Goal: Information Seeking & Learning: Learn about a topic

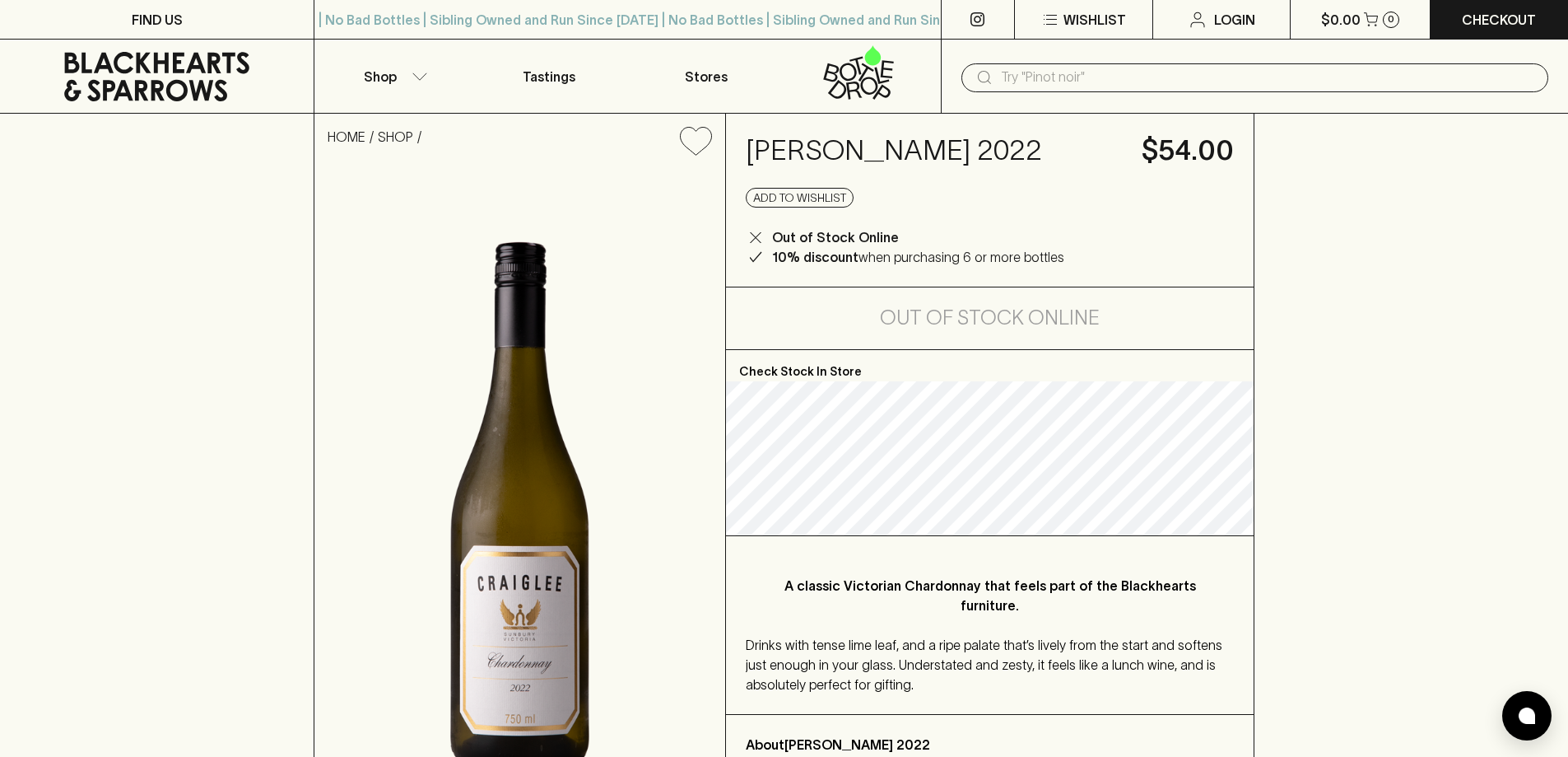
click at [148, 74] on icon at bounding box center [157, 77] width 289 height 49
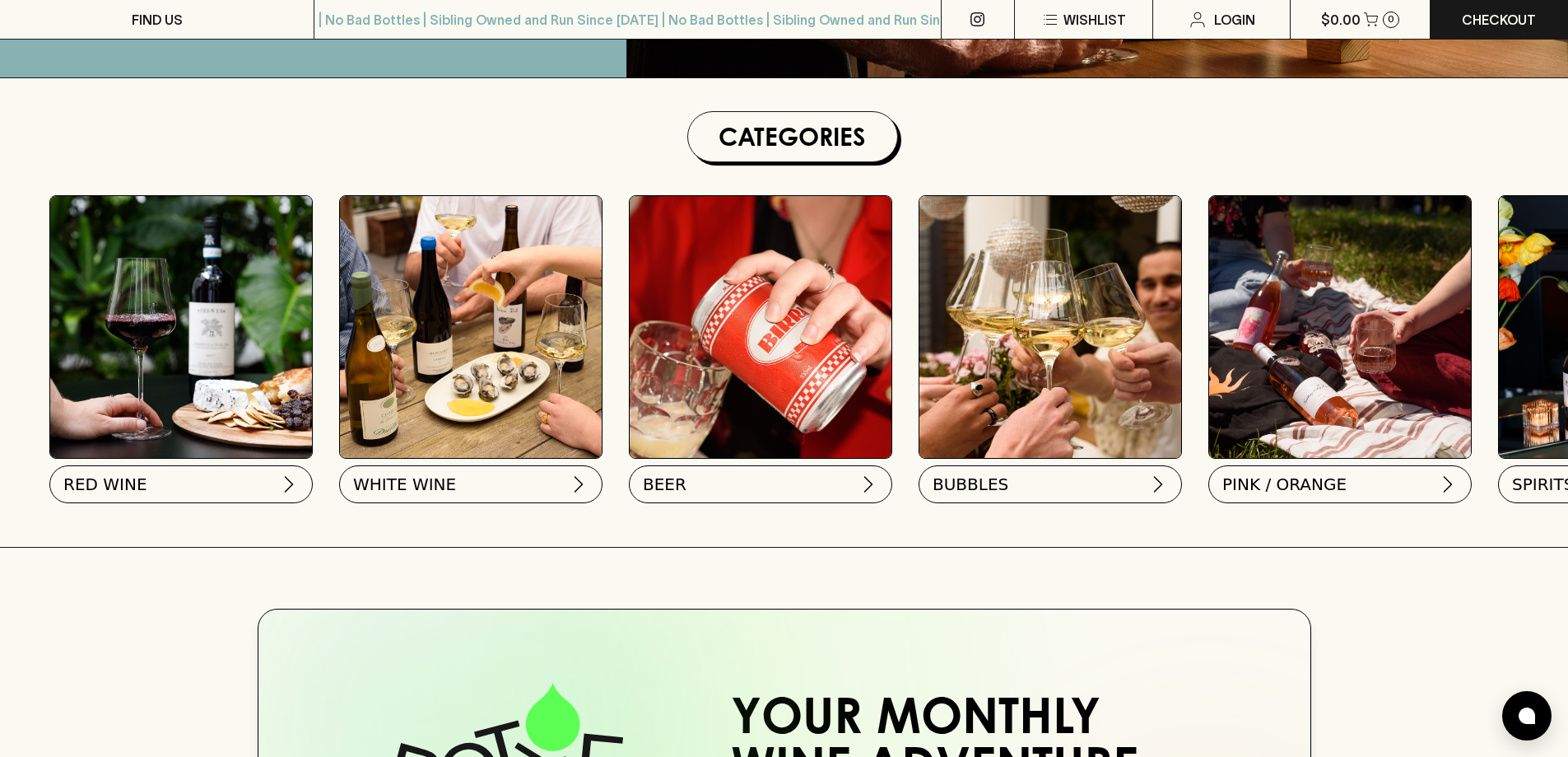
scroll to position [506, 0]
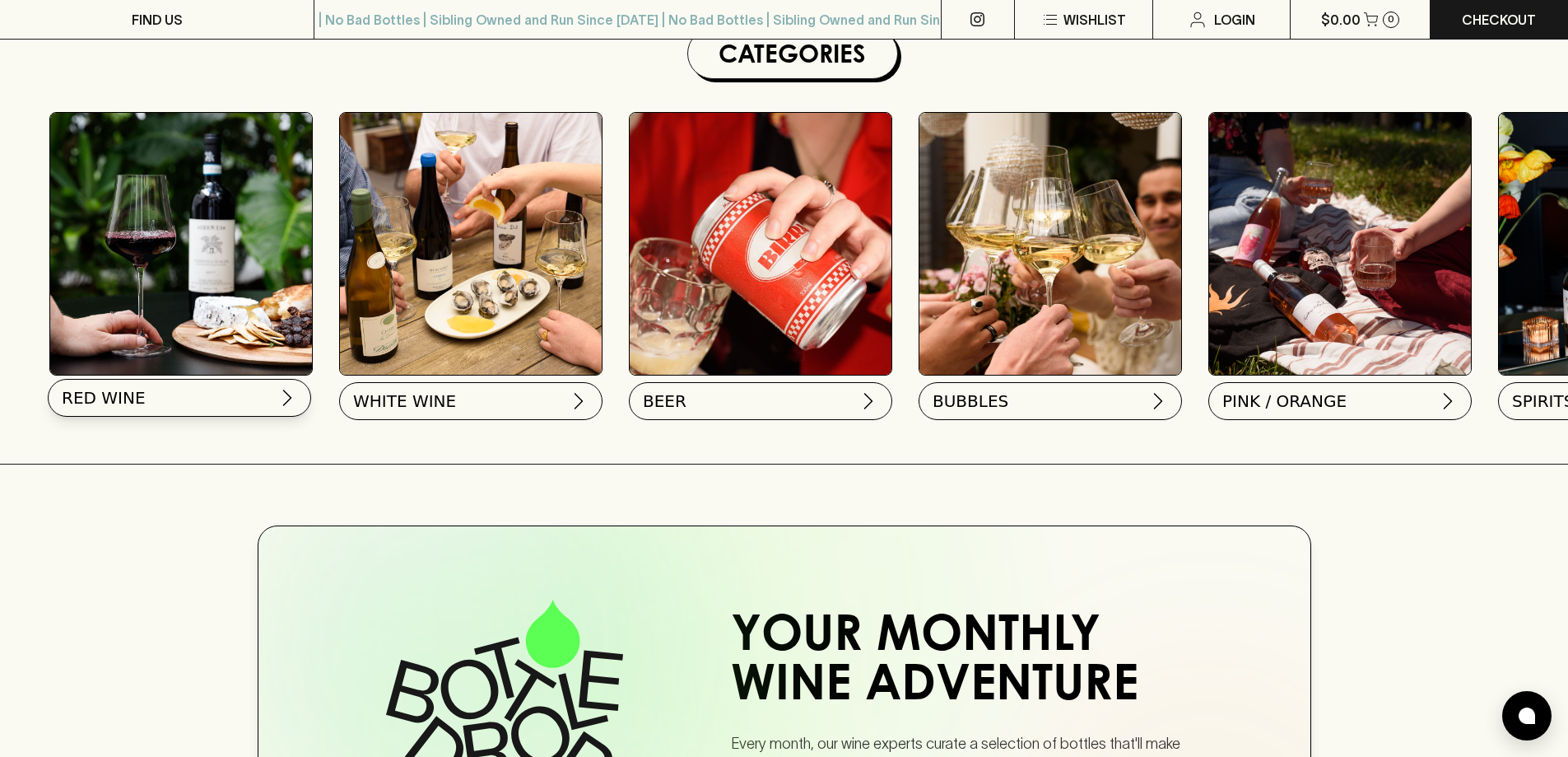
click at [128, 413] on button "RED WINE" at bounding box center [179, 397] width 264 height 38
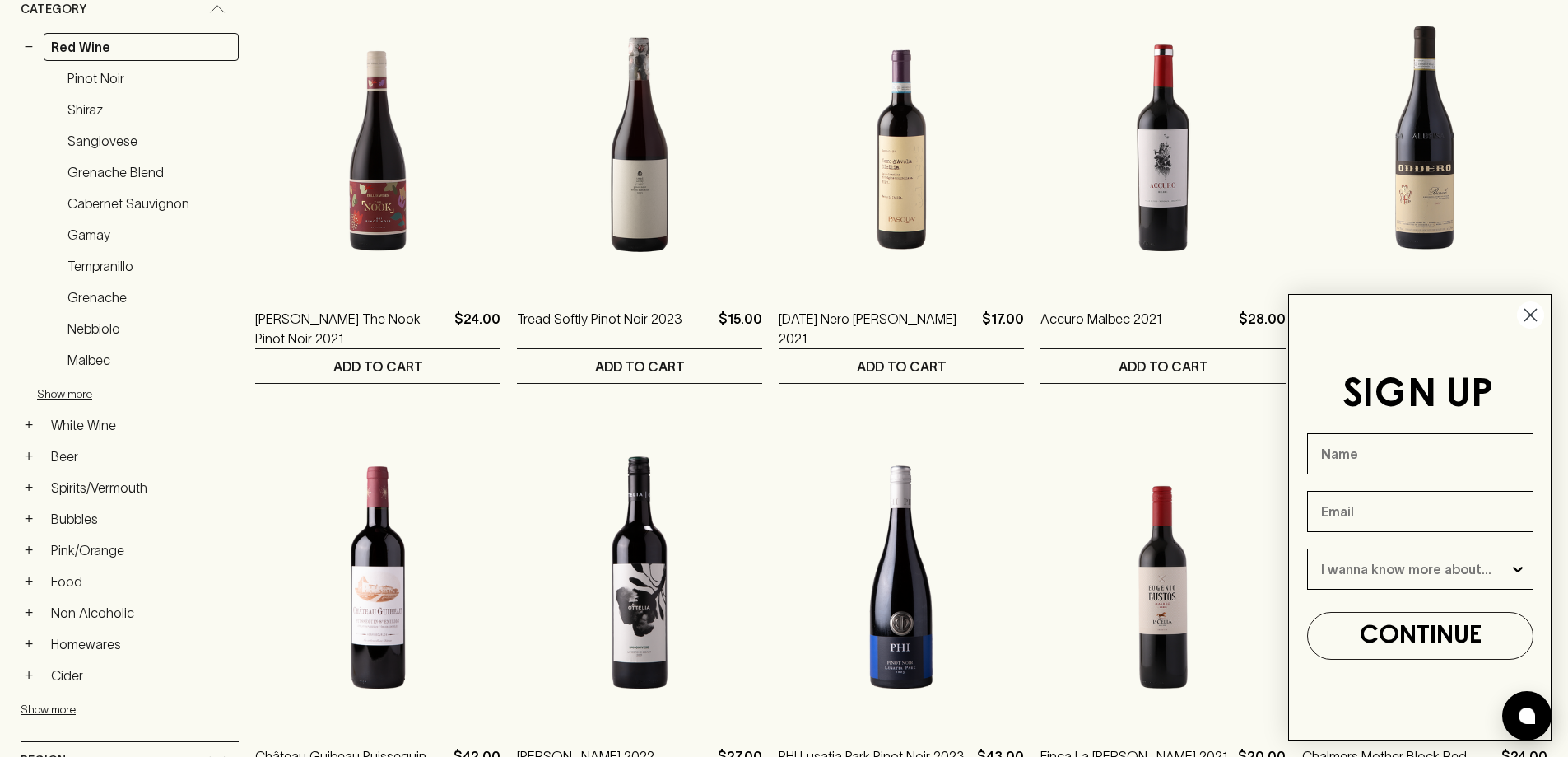
scroll to position [14, 0]
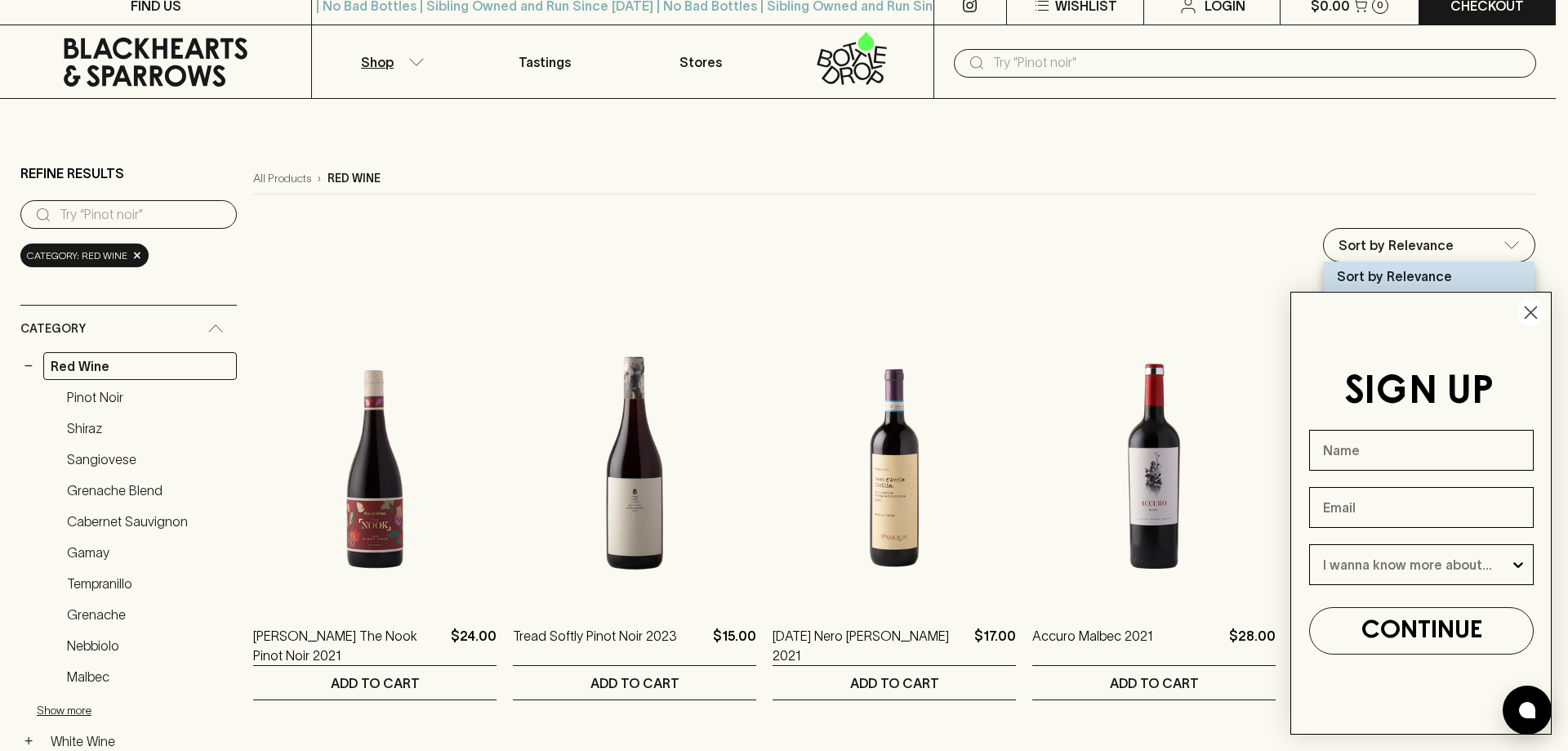
click at [1533, 310] on icon "Close dialog" at bounding box center [1531, 313] width 12 height 12
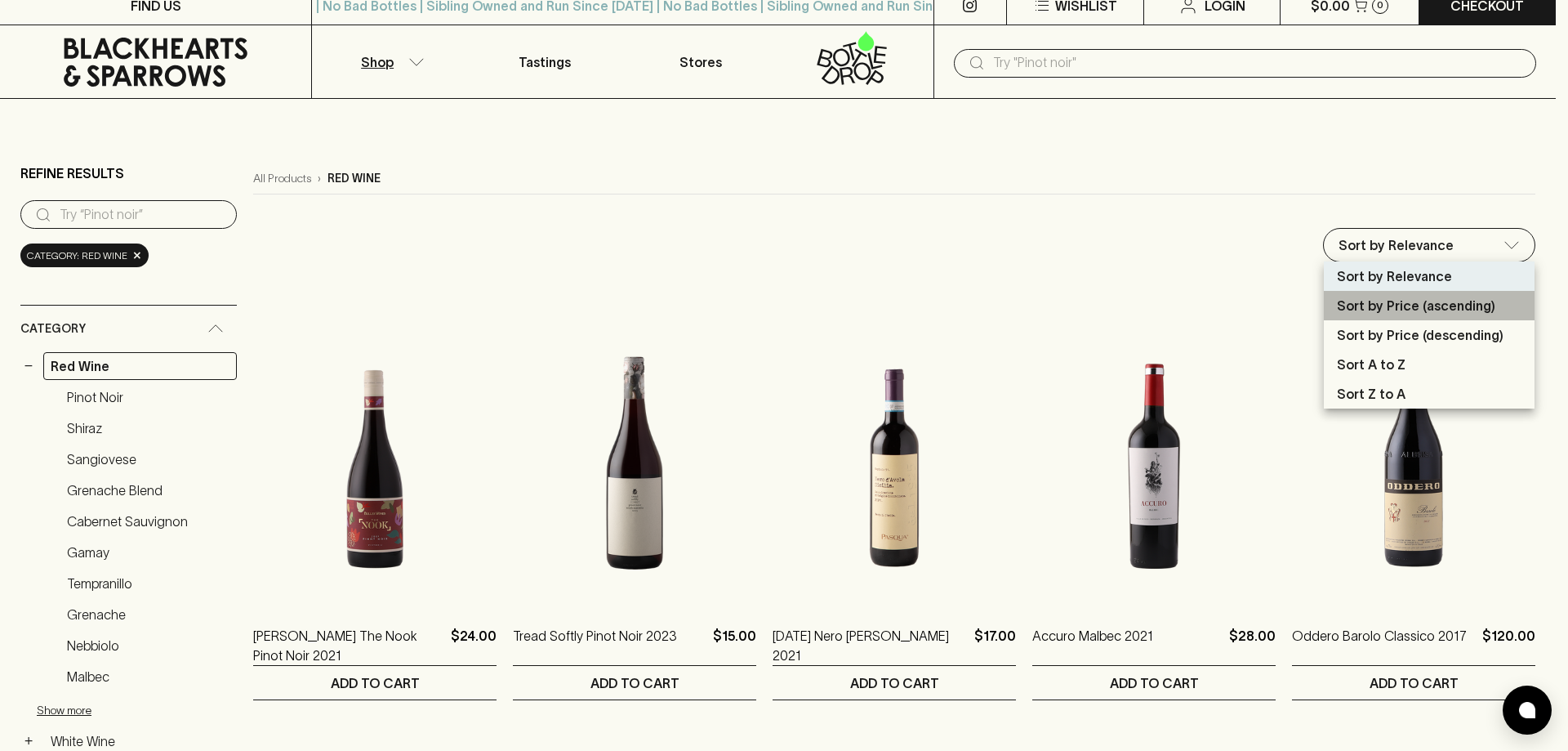
click at [1451, 305] on p "Sort by Price (ascending)" at bounding box center [1416, 305] width 159 height 19
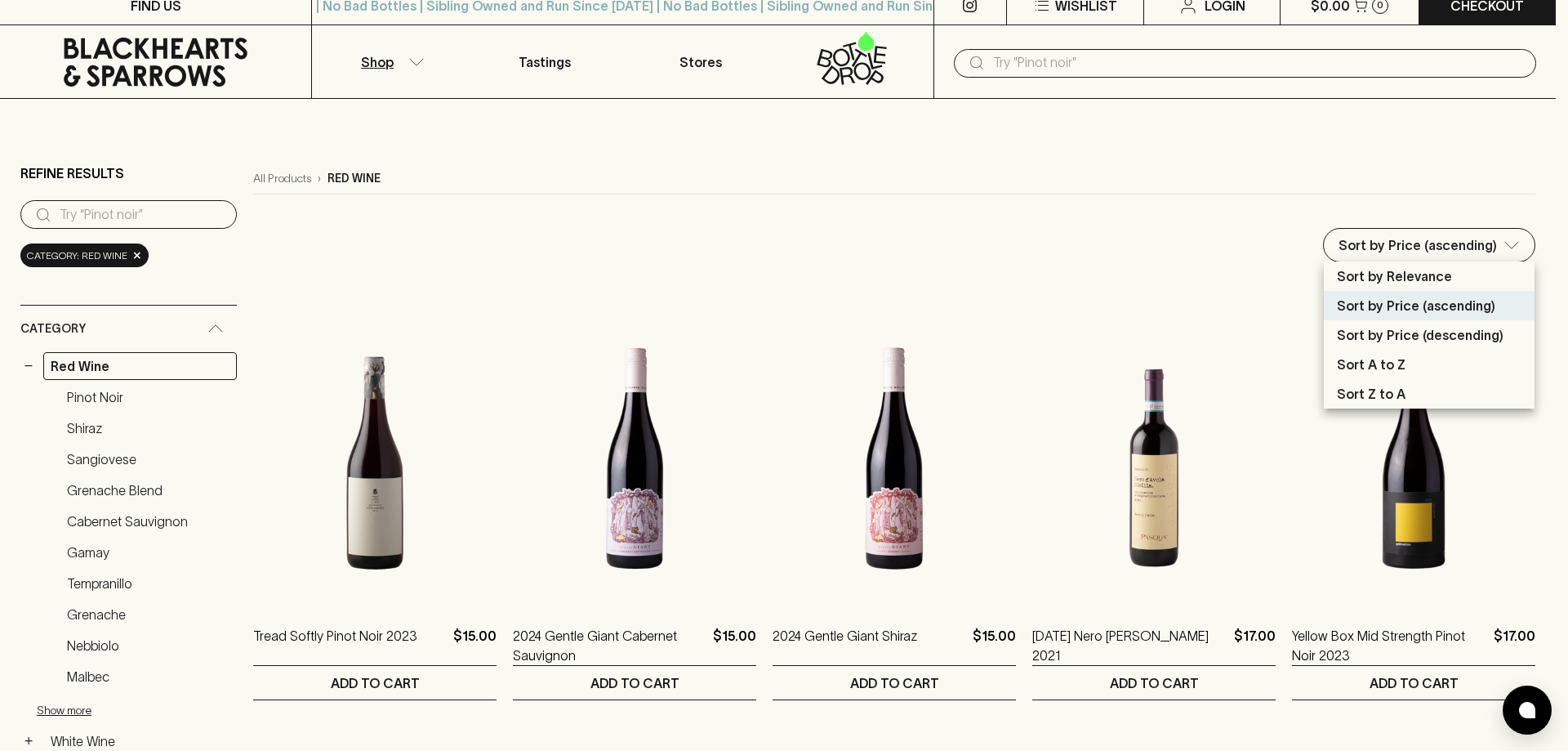
click at [1447, 334] on p "Sort by Price (descending)" at bounding box center [1420, 334] width 166 height 19
type input "price:desc"
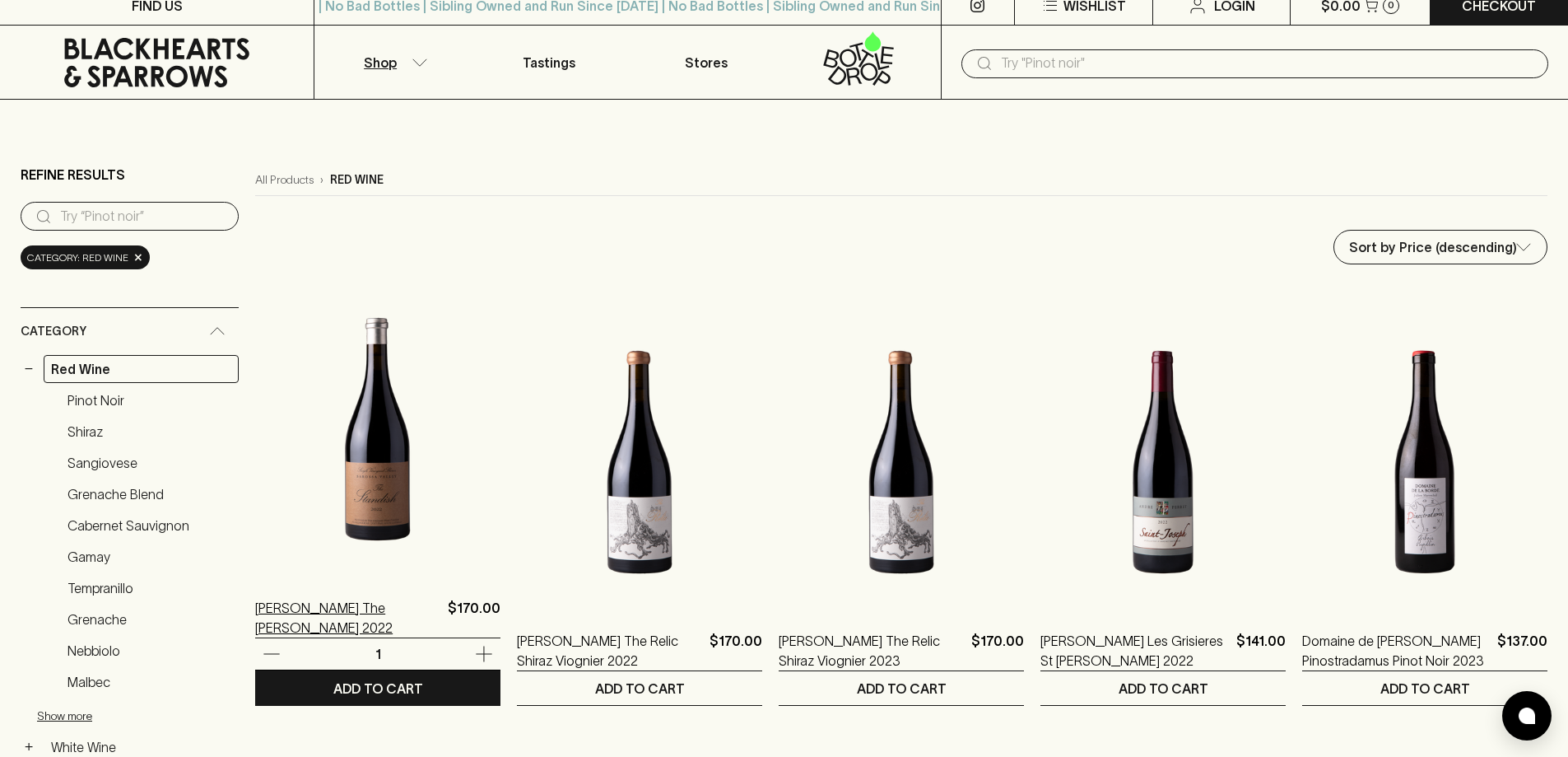
click at [393, 612] on p "[PERSON_NAME] The [PERSON_NAME] 2022" at bounding box center [348, 618] width 186 height 39
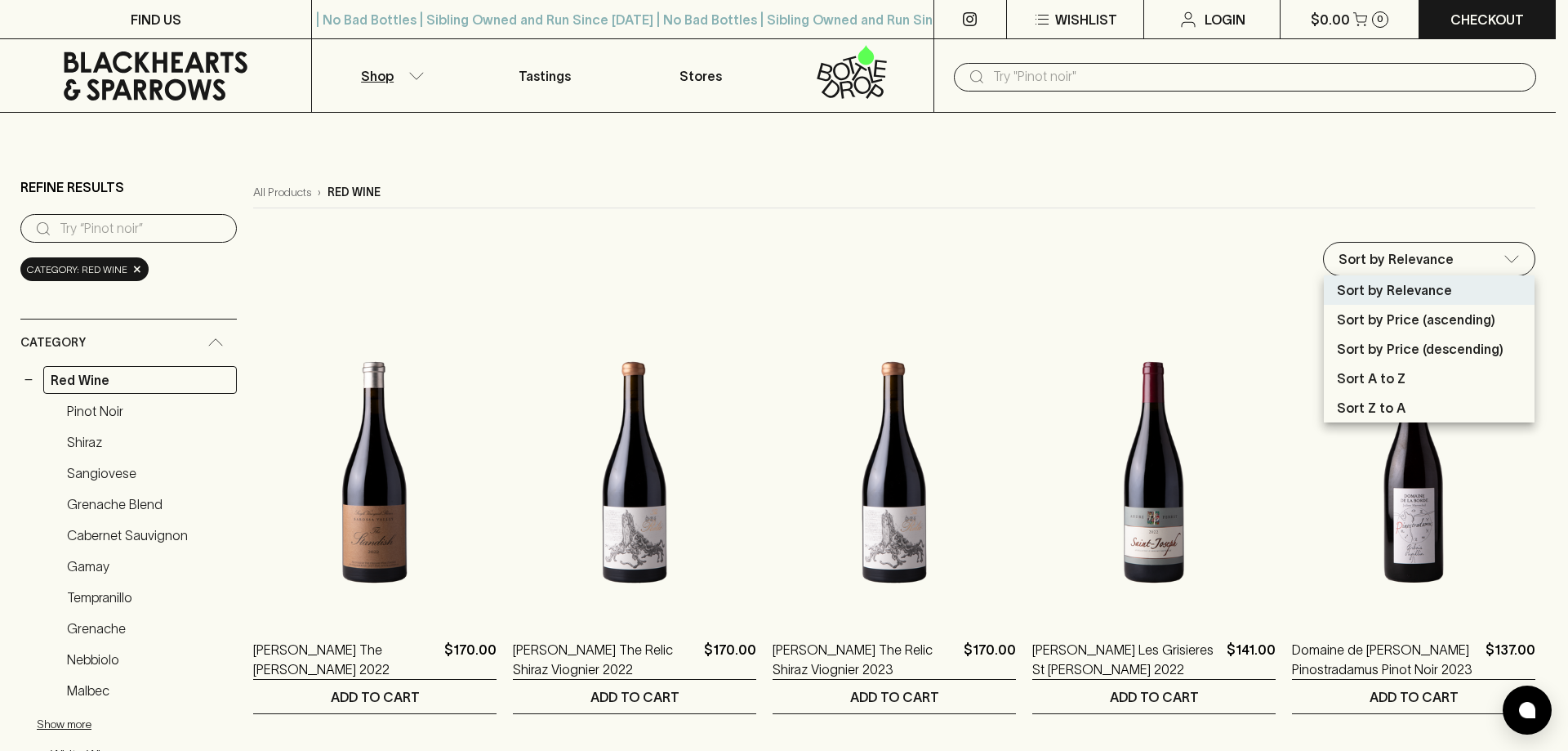
click at [1441, 344] on p "Sort by Price (descending)" at bounding box center [1420, 348] width 166 height 19
type input "price:desc"
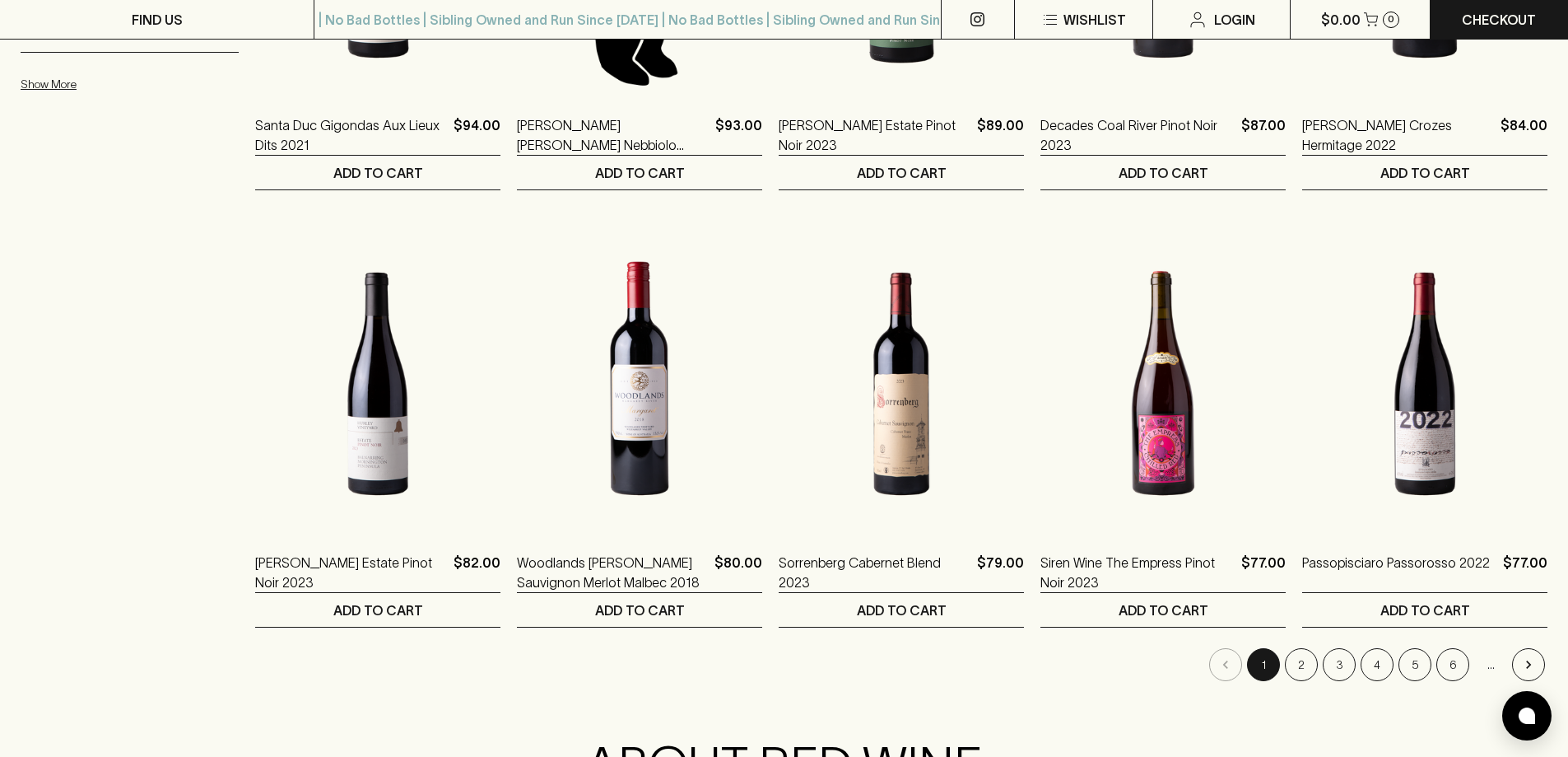
scroll to position [1554, 0]
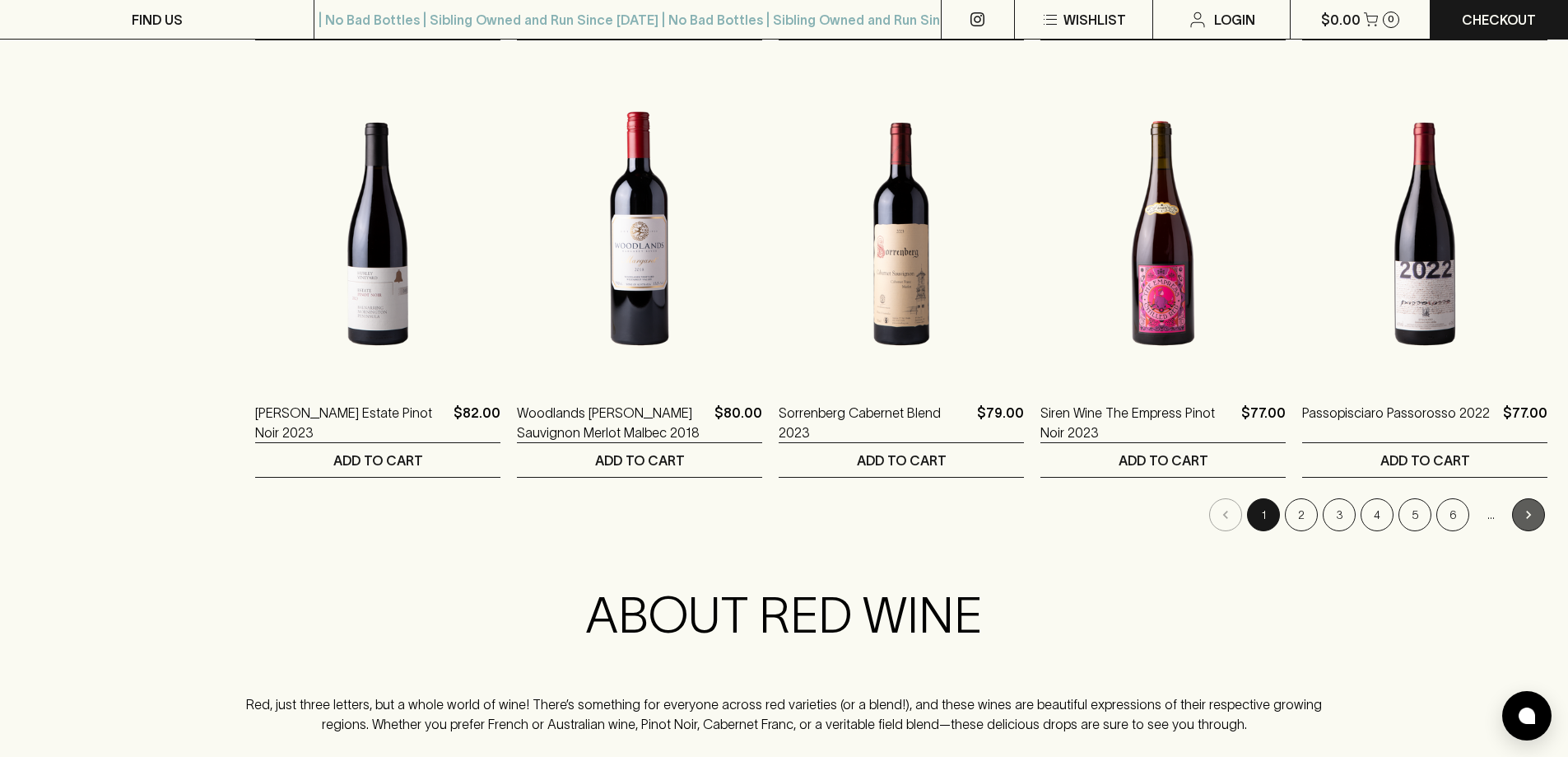
click at [1531, 513] on icon "Go to next page" at bounding box center [1528, 514] width 16 height 16
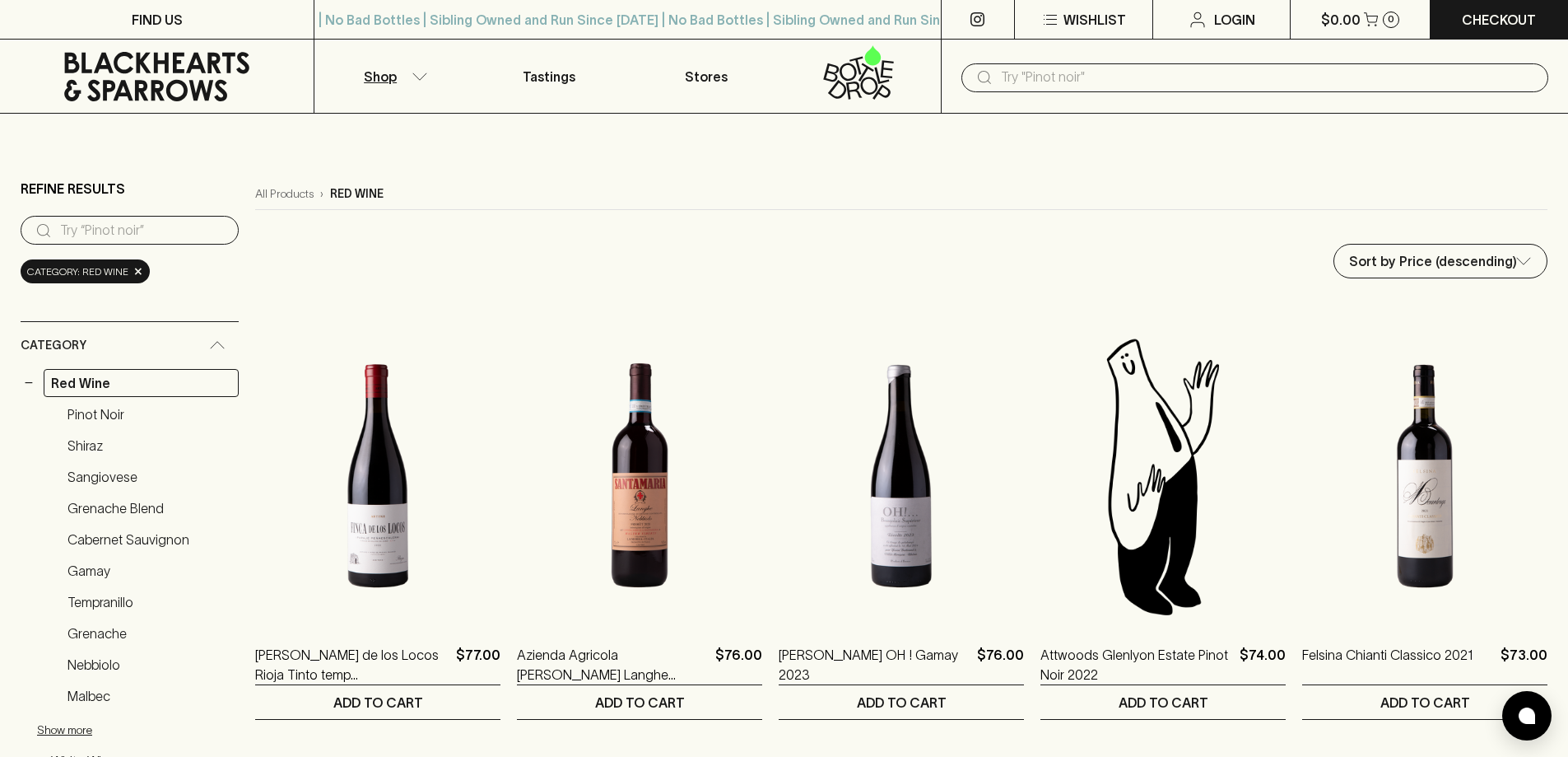
click at [160, 85] on icon at bounding box center [157, 77] width 289 height 49
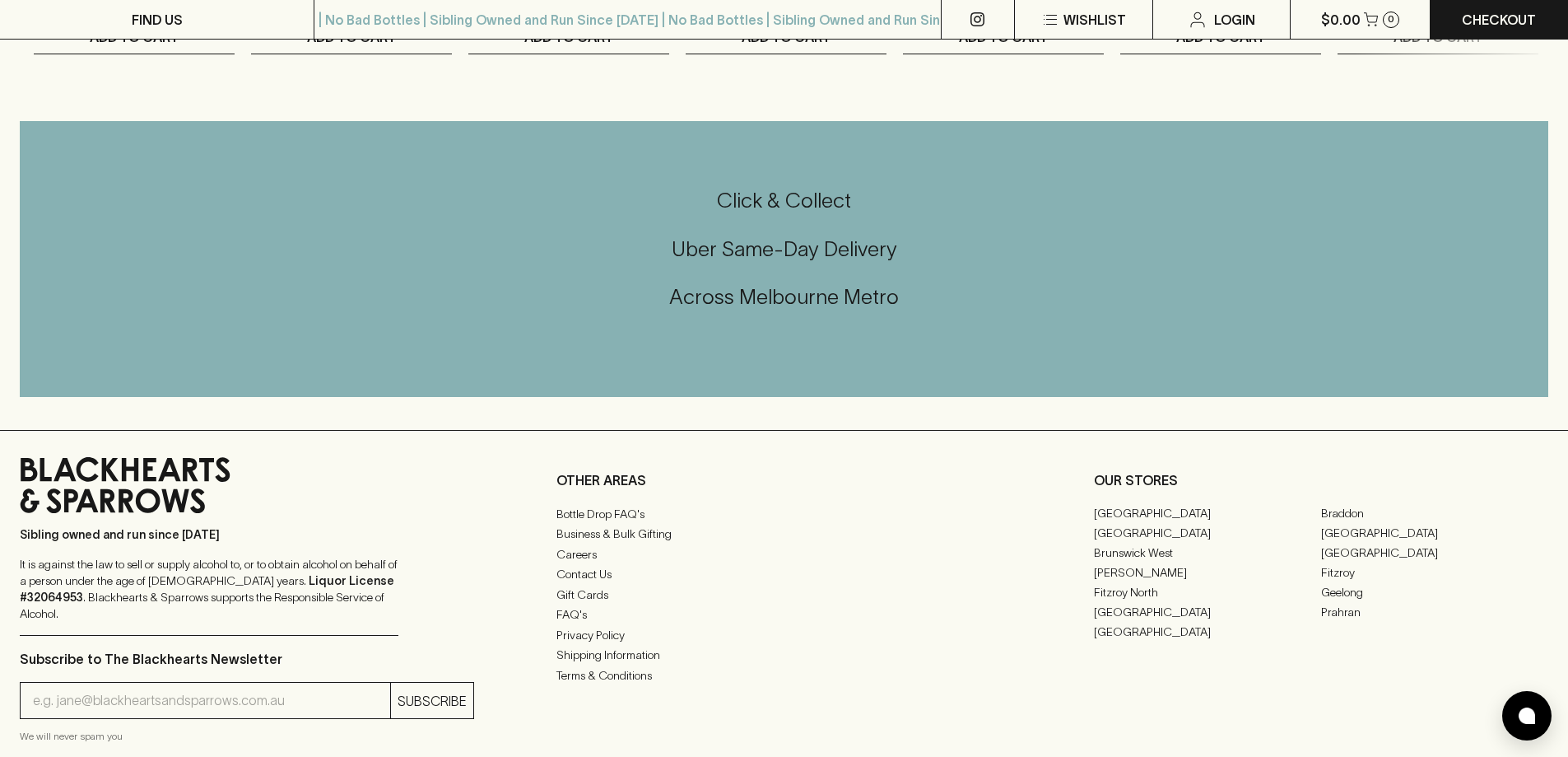
scroll to position [3766, 0]
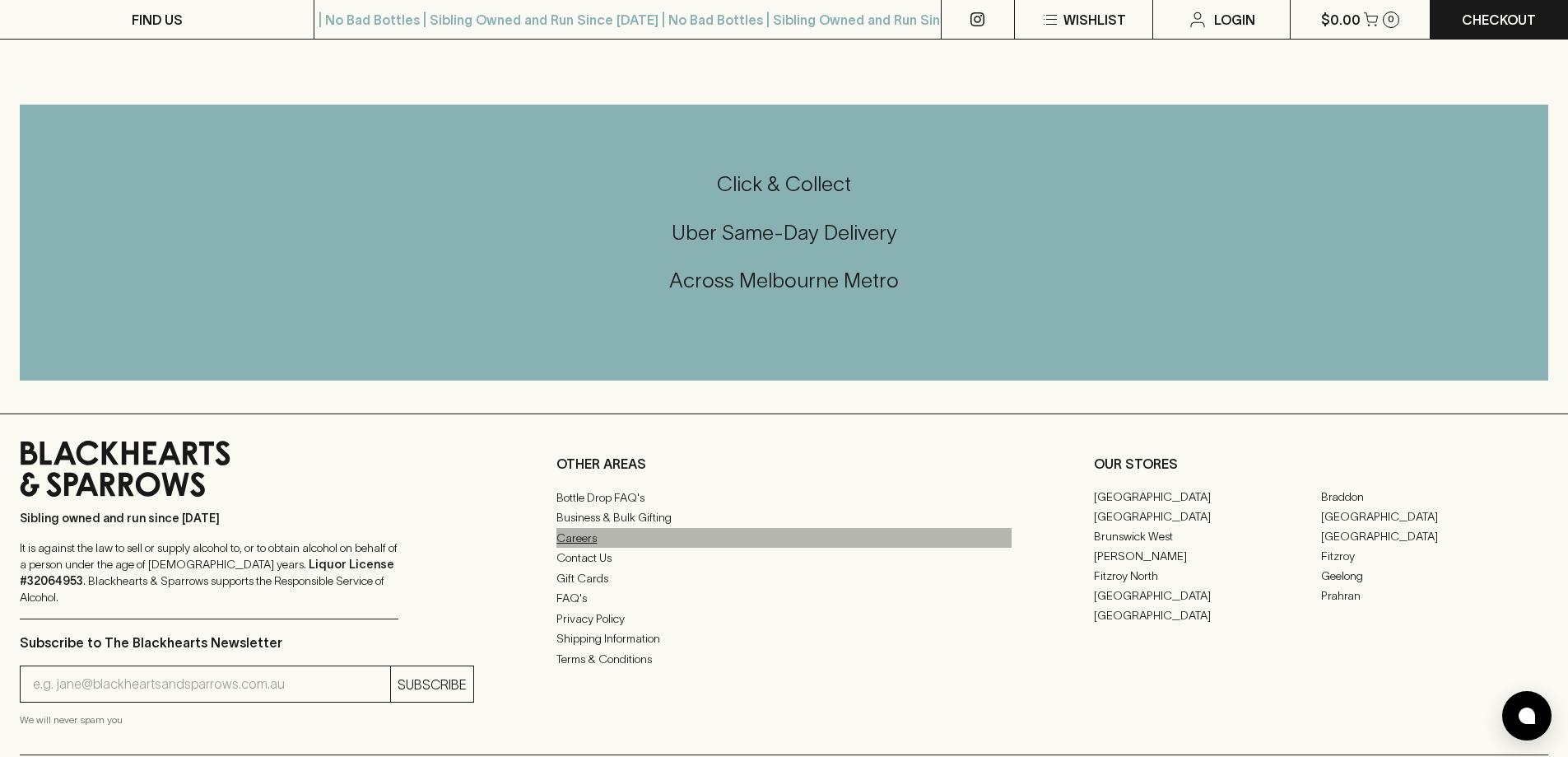
click at [560, 548] on link "Careers" at bounding box center [783, 537] width 454 height 20
